Goal: Information Seeking & Learning: Learn about a topic

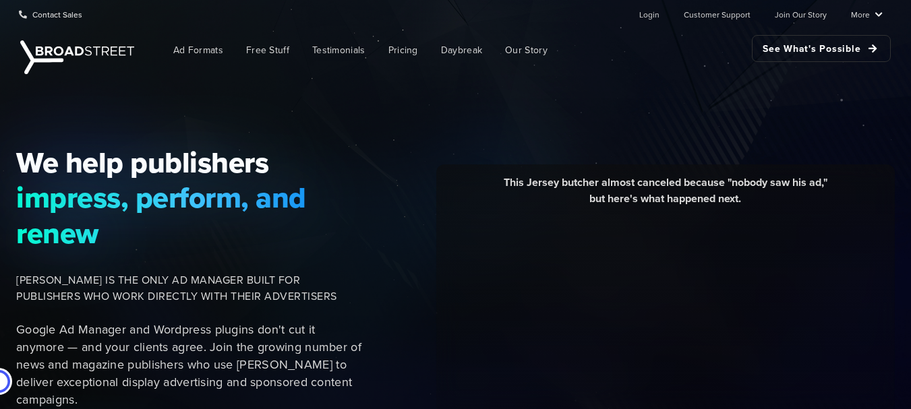
scroll to position [67, 0]
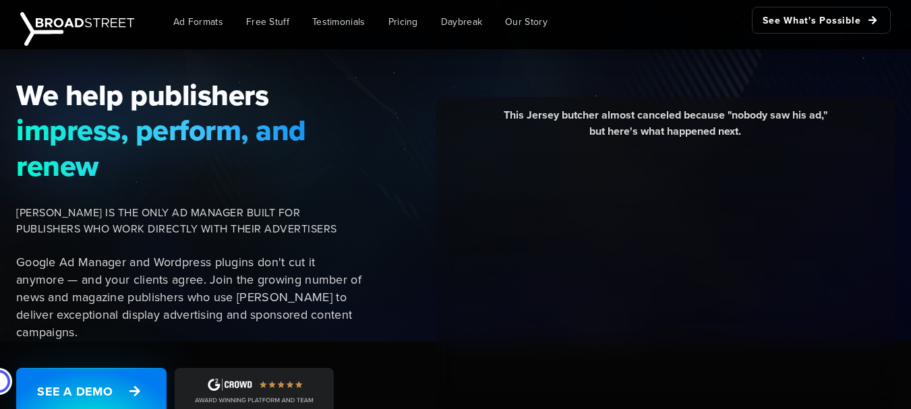
click at [644, 113] on div "This Jersey butcher almost canceled because "nobody saw his ad," but here's wha…" at bounding box center [665, 128] width 438 height 42
click at [712, 115] on div "This Jersey butcher almost canceled because "nobody saw his ad," but here's wha…" at bounding box center [665, 128] width 438 height 42
drag, startPoint x: 712, startPoint y: 115, endPoint x: 756, endPoint y: 119, distance: 44.1
click at [739, 121] on div "This Jersey butcher almost canceled because "nobody saw his ad," but here's wha…" at bounding box center [665, 128] width 438 height 42
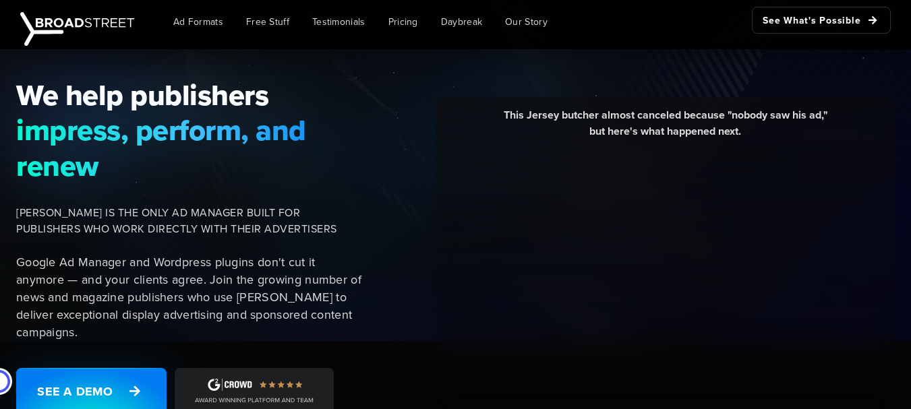
click at [830, 124] on div "This Jersey butcher almost canceled because "nobody saw his ad," but here's wha…" at bounding box center [665, 128] width 438 height 42
click at [672, 126] on div "This Jersey butcher almost canceled because "nobody saw his ad," but here's wha…" at bounding box center [665, 128] width 438 height 42
click at [772, 126] on div "This Jersey butcher almost canceled because "nobody saw his ad," but here's wha…" at bounding box center [665, 128] width 438 height 42
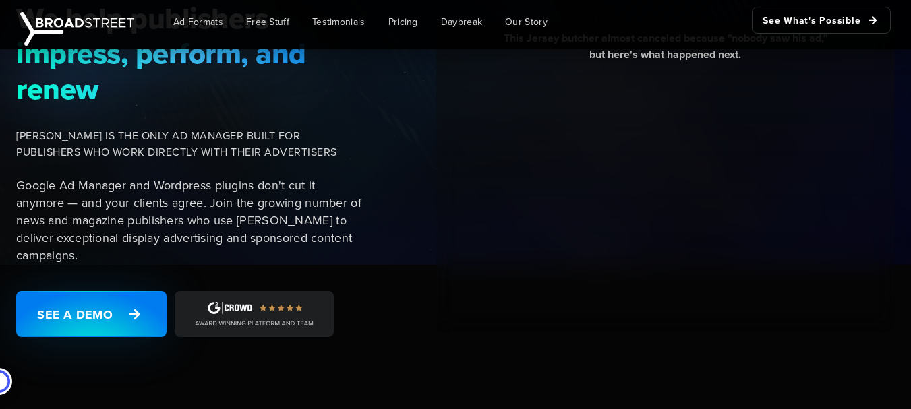
scroll to position [270, 0]
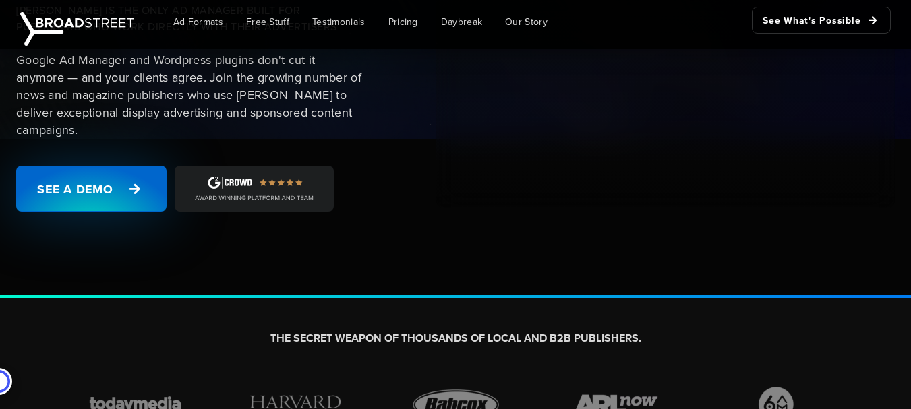
click at [92, 196] on link "See a Demo" at bounding box center [91, 189] width 150 height 46
